Goal: Task Accomplishment & Management: Use online tool/utility

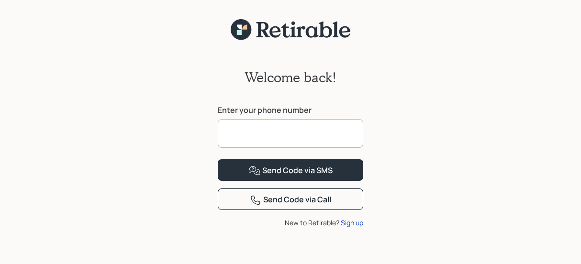
click at [240, 132] on input at bounding box center [290, 133] width 145 height 29
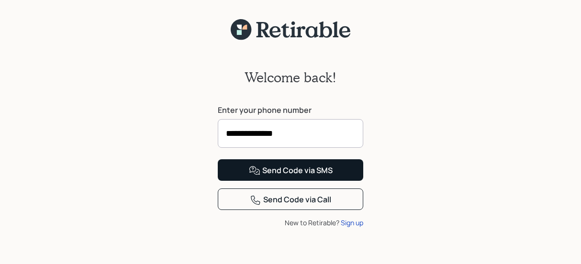
type input "**********"
click at [304, 181] on button "Send Code via SMS" at bounding box center [290, 170] width 145 height 22
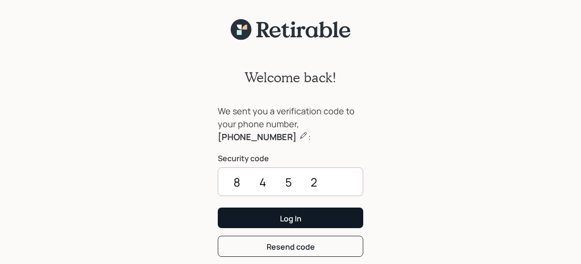
type input "8452"
click at [285, 222] on div "Log In" at bounding box center [291, 218] width 22 height 11
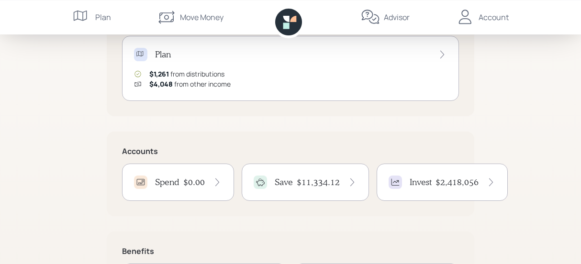
scroll to position [149, 0]
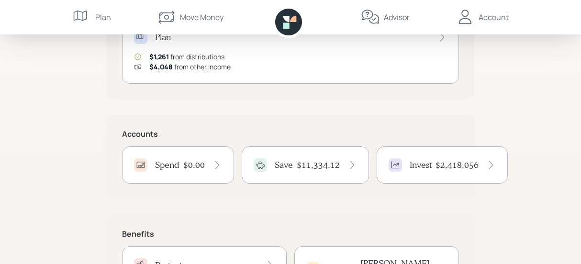
click at [347, 164] on icon at bounding box center [352, 165] width 10 height 10
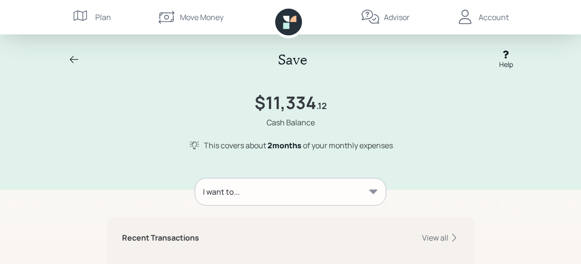
click at [375, 188] on icon at bounding box center [373, 192] width 10 height 10
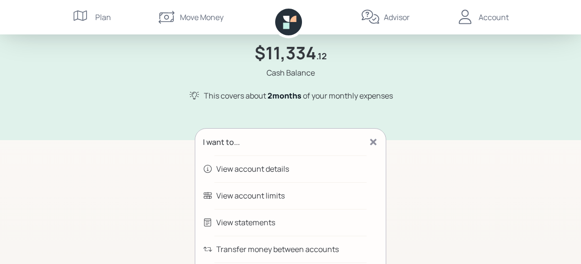
scroll to position [99, 0]
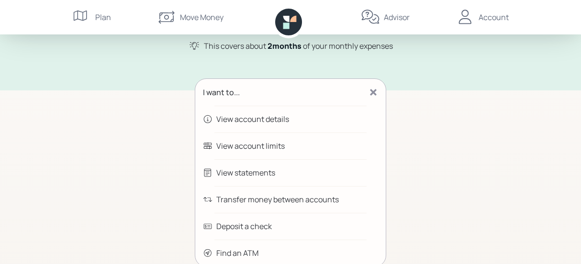
click at [237, 204] on div "Transfer money between accounts" at bounding box center [277, 199] width 122 height 11
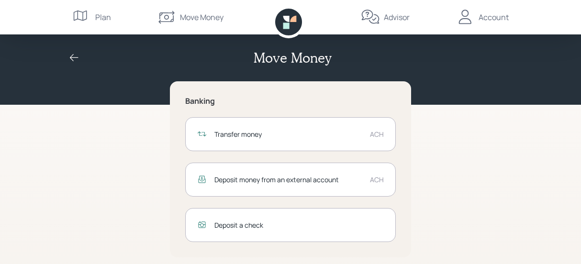
click at [223, 133] on div "Transfer money" at bounding box center [288, 134] width 148 height 10
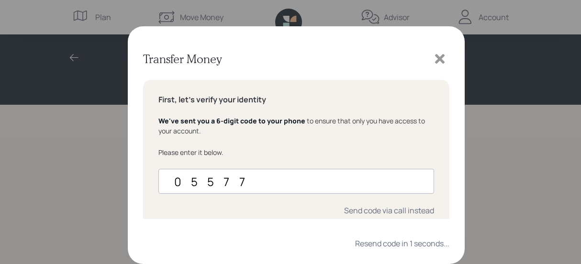
type input "055773"
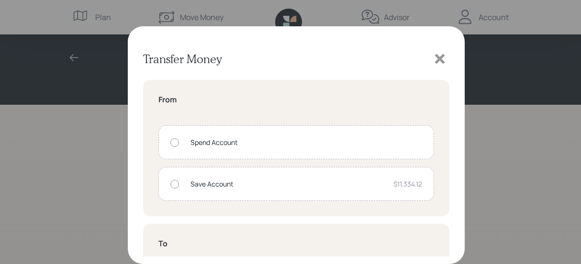
click at [171, 183] on div at bounding box center [174, 184] width 9 height 9
radio input "true"
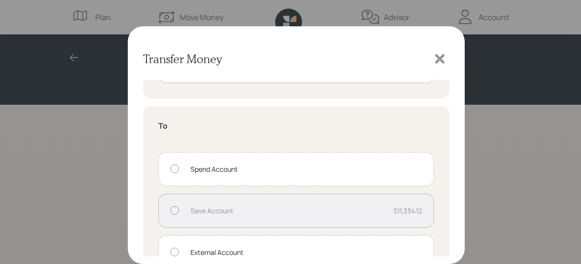
scroll to position [144, 0]
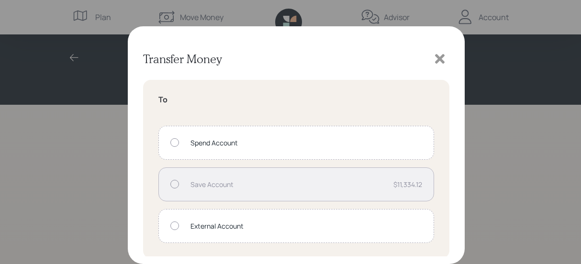
click at [174, 137] on div "Spend Account" at bounding box center [295, 143] width 275 height 34
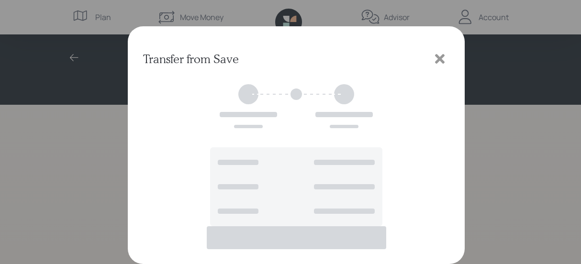
scroll to position [13, 0]
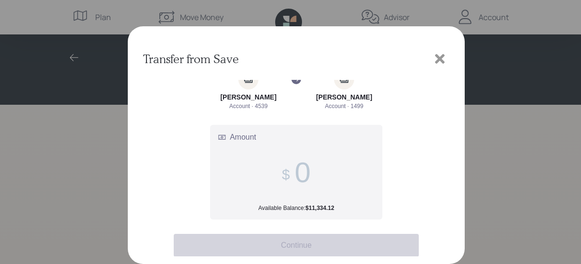
click at [326, 169] on label "Amount Available Balance: $11,334.12" at bounding box center [295, 172] width 171 height 94
click at [310, 169] on input "Amount Available Balance: $11,334.12" at bounding box center [303, 172] width 16 height 33
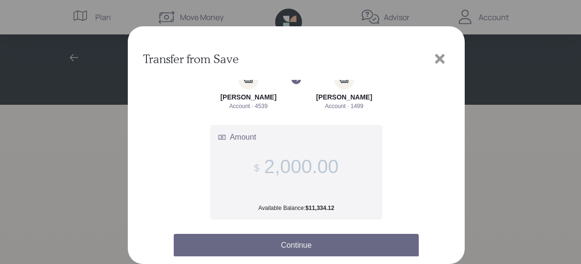
type input "2,000.00"
click at [301, 248] on button "Continue" at bounding box center [296, 245] width 245 height 23
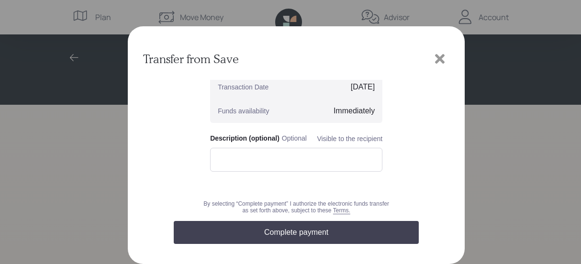
scroll to position [131, 0]
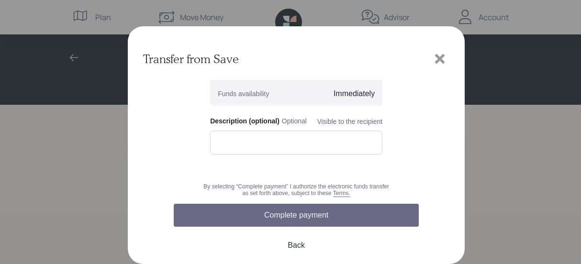
click at [292, 217] on button "Complete payment" at bounding box center [296, 215] width 245 height 23
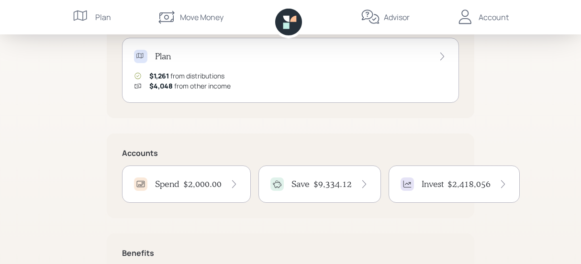
scroll to position [149, 0]
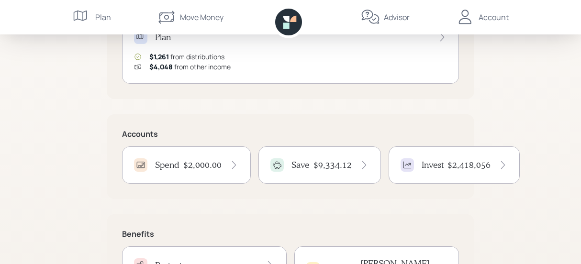
click at [171, 162] on h4 "Spend" at bounding box center [167, 165] width 24 height 11
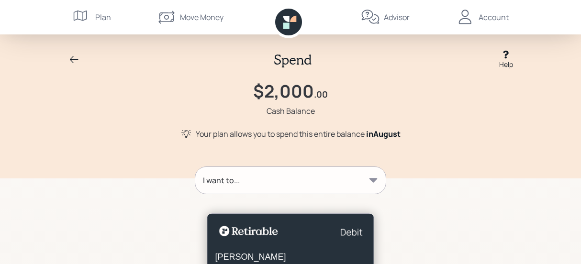
click at [373, 184] on icon at bounding box center [373, 180] width 10 height 10
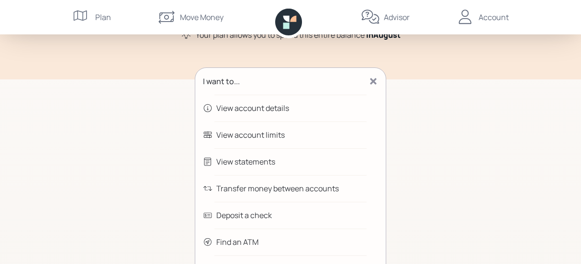
scroll to position [99, 0]
click at [238, 188] on div "Transfer money between accounts" at bounding box center [277, 187] width 122 height 11
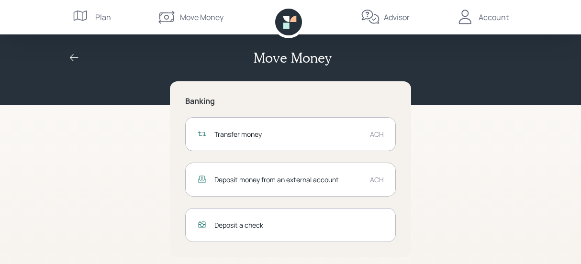
click at [378, 133] on div "ACH" at bounding box center [377, 134] width 14 height 10
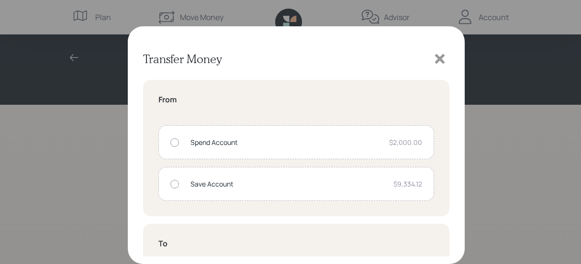
click at [177, 146] on div at bounding box center [174, 142] width 9 height 9
radio input "true"
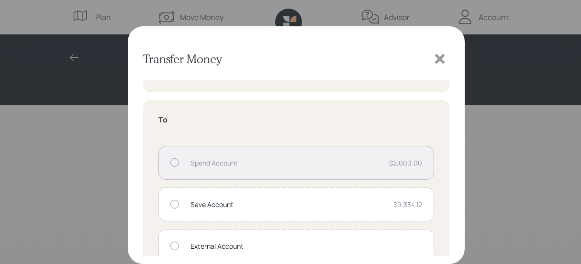
scroll to position [144, 0]
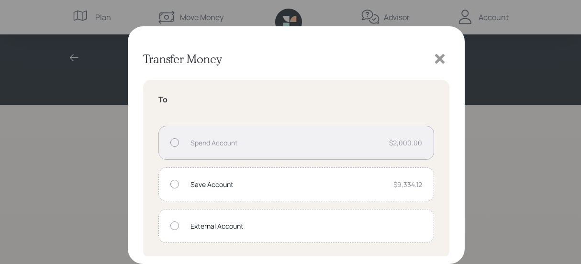
click at [172, 225] on div at bounding box center [174, 225] width 9 height 9
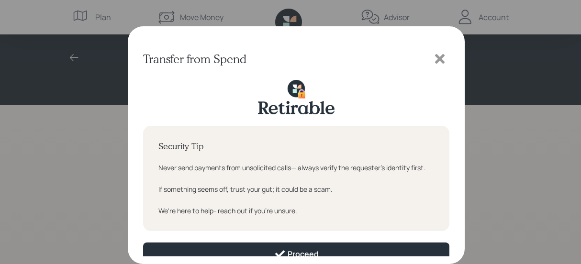
scroll to position [8, 0]
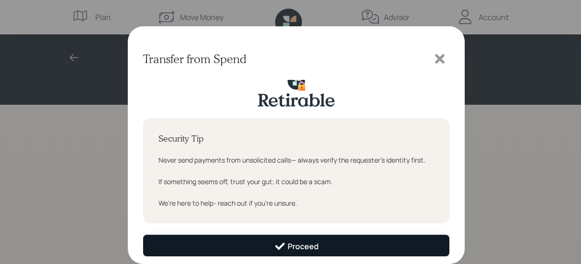
click at [295, 249] on div "Proceed" at bounding box center [296, 246] width 44 height 11
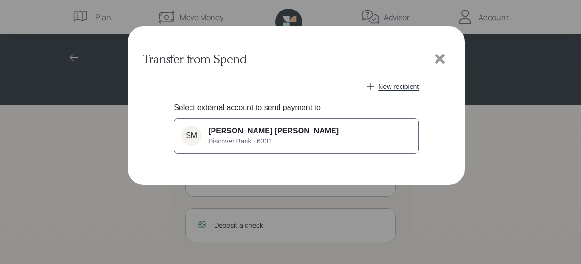
click at [227, 132] on span "[PERSON_NAME] [PERSON_NAME]" at bounding box center [273, 131] width 131 height 9
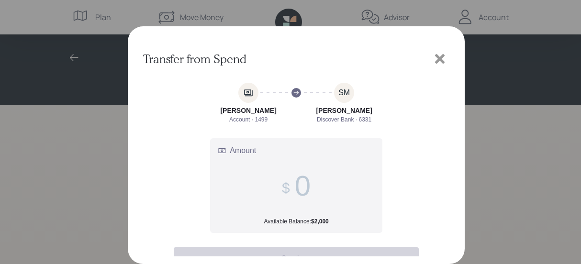
click at [297, 189] on input "Amount Available Balance: $2,000" at bounding box center [303, 185] width 16 height 33
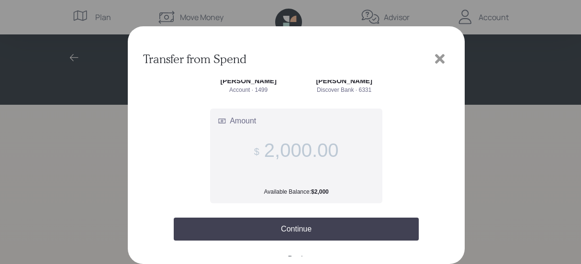
scroll to position [44, 0]
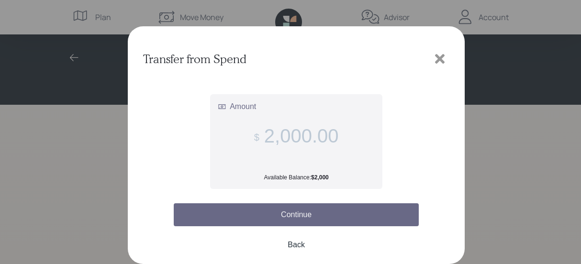
type input "2,000.00"
click at [294, 217] on button "Continue" at bounding box center [296, 214] width 245 height 23
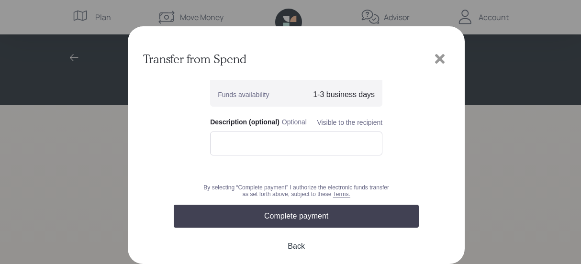
scroll to position [106, 0]
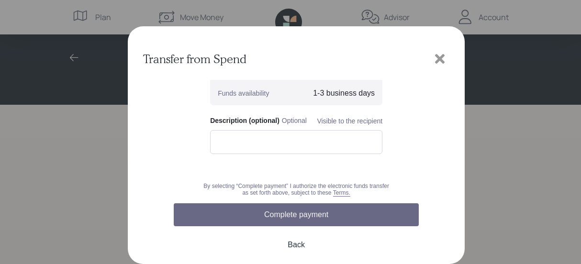
click at [289, 213] on button "Complete payment" at bounding box center [296, 214] width 245 height 23
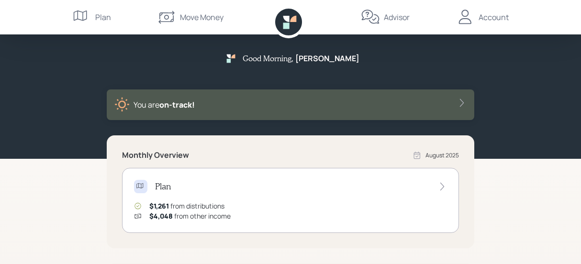
click at [497, 21] on div "Account" at bounding box center [493, 16] width 30 height 11
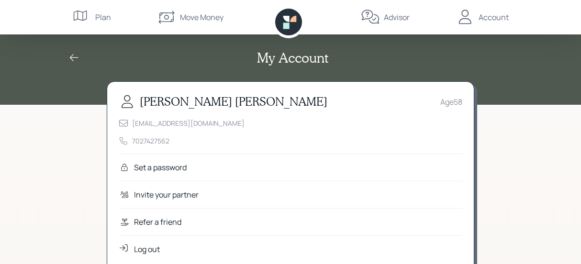
click at [150, 245] on div "Log out" at bounding box center [147, 248] width 26 height 11
